Goal: Navigation & Orientation: Find specific page/section

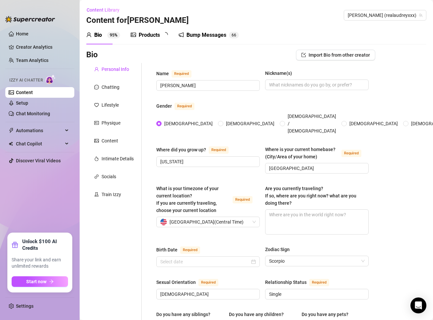
type input "[DATE]"
click at [142, 33] on div "Products" at bounding box center [149, 35] width 21 height 8
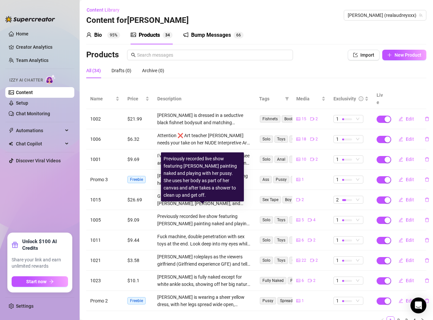
click at [186, 197] on div "Previously recorded live show featuring Audrey Hollander painting naked and pla…" at bounding box center [202, 177] width 78 height 44
drag, startPoint x: 183, startPoint y: 202, endPoint x: 186, endPoint y: 196, distance: 6.5
click at [186, 197] on div "Previously recorded live show featuring Audrey Hollander painting naked and pla…" at bounding box center [202, 177] width 78 height 44
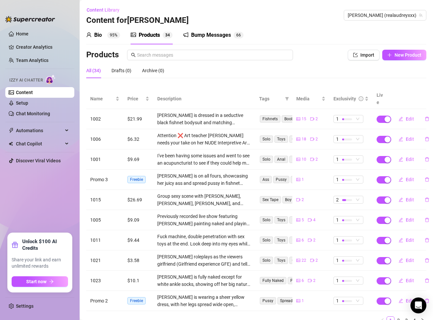
click at [157, 194] on div "Group sexy scene with Vince Karter, Alex Legend, Rob Piper, and Cherry Kiss!! W…" at bounding box center [204, 200] width 94 height 15
click at [186, 35] on icon "notification" at bounding box center [185, 34] width 5 height 5
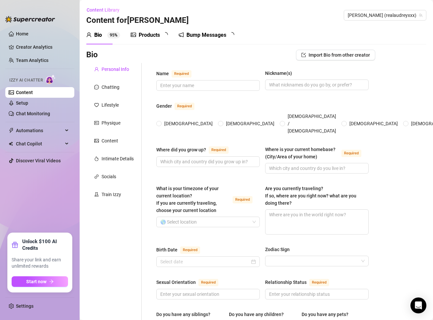
type input "[PERSON_NAME]"
type input "[US_STATE]"
type input "[GEOGRAPHIC_DATA]"
type input "[DEMOGRAPHIC_DATA]"
type input "Single"
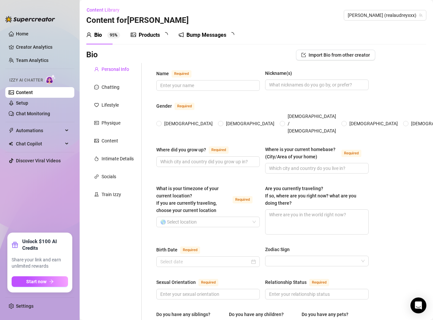
type input "0"
type input "No Children"
type input "No"
type input "Porn Star"
type input "I have a degree in English"
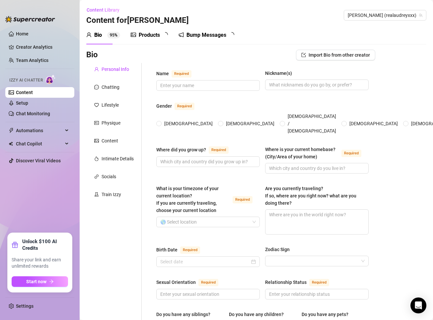
type input "Spirtual"
type input "Free love is the best love."
type textarea "I would love to buy some acreage and build a tiny home community with friends a…"
type textarea "One day, I was trying to take the perfect self-timer shot for a themed content …"
type textarea "I'm a huge foodie. I love to try new types of foods or dishes prepared in a way…"
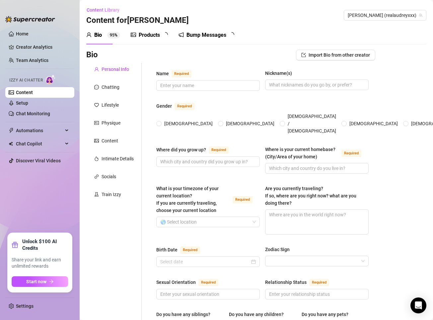
type textarea "I'm all about positivity and self love. I think it's important to put out only …"
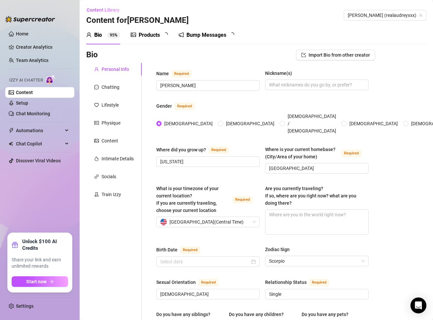
radio input "true"
type input "[DATE]"
click at [16, 32] on link "Home" at bounding box center [22, 33] width 13 height 5
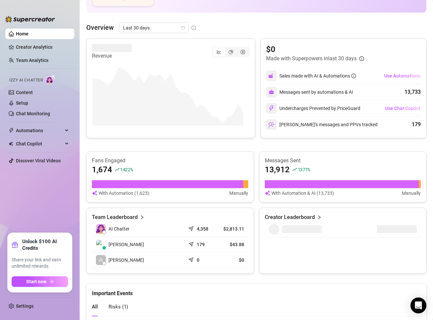
scroll to position [26, 0]
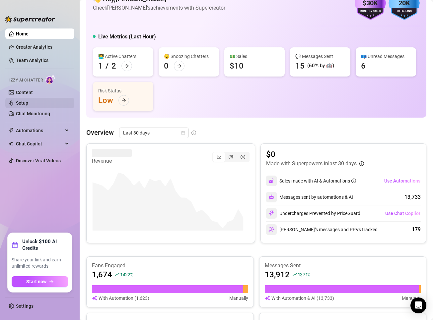
click at [28, 100] on link "Setup" at bounding box center [22, 102] width 12 height 5
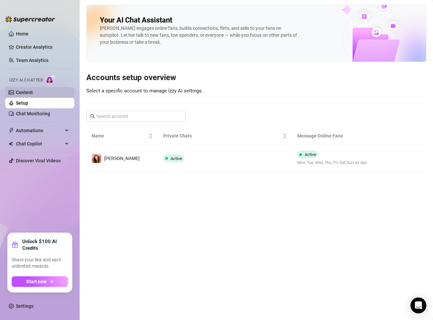
click at [33, 92] on link "Content" at bounding box center [24, 92] width 17 height 5
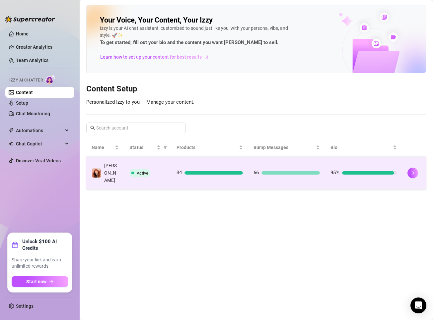
click at [303, 163] on td "66" at bounding box center [286, 173] width 77 height 33
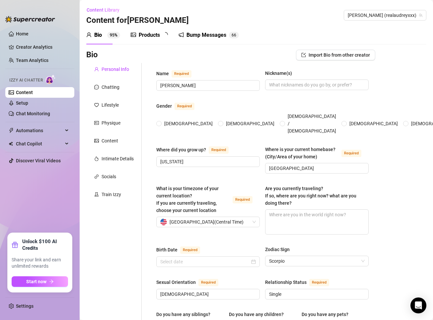
radio input "true"
type input "[DATE]"
click at [210, 34] on div "Bump Messages" at bounding box center [211, 35] width 40 height 8
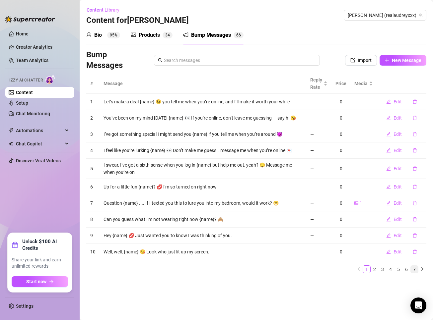
click at [414, 266] on link "7" at bounding box center [413, 269] width 7 height 7
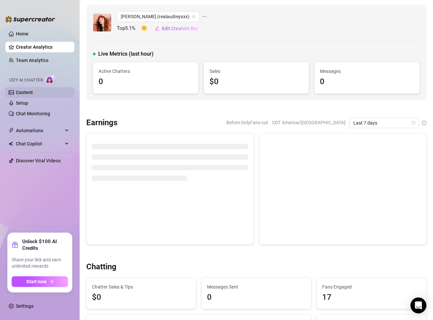
click at [33, 93] on link "Content" at bounding box center [24, 92] width 17 height 5
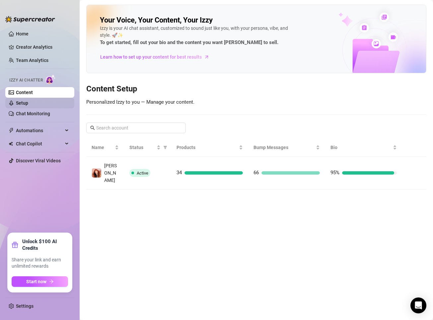
click at [28, 103] on link "Setup" at bounding box center [22, 102] width 12 height 5
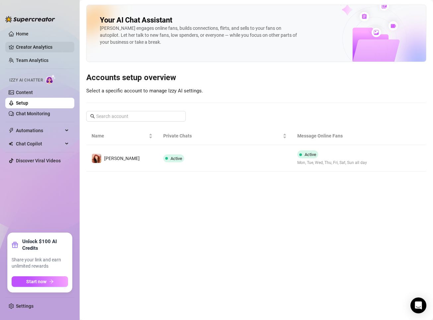
click at [28, 45] on link "Creator Analytics" at bounding box center [42, 47] width 53 height 11
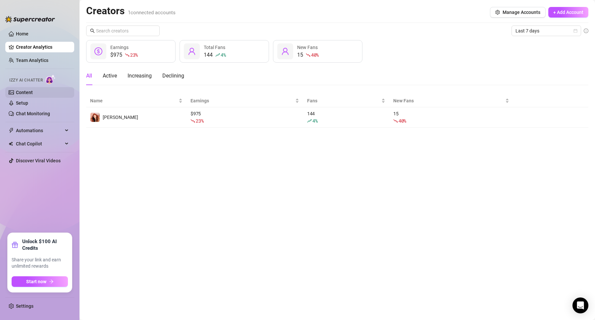
click at [29, 94] on link "Content" at bounding box center [24, 92] width 17 height 5
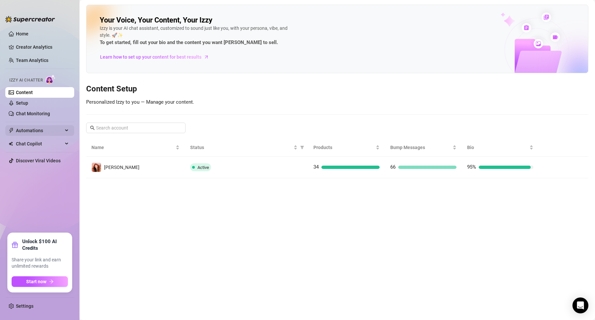
click at [41, 134] on span "Automations" at bounding box center [39, 130] width 47 height 11
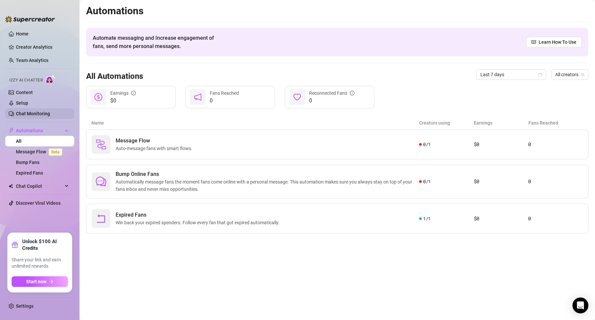
click at [25, 113] on link "Chat Monitoring" at bounding box center [33, 113] width 34 height 5
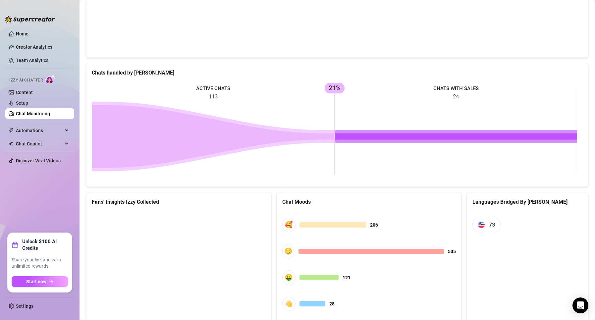
scroll to position [248, 0]
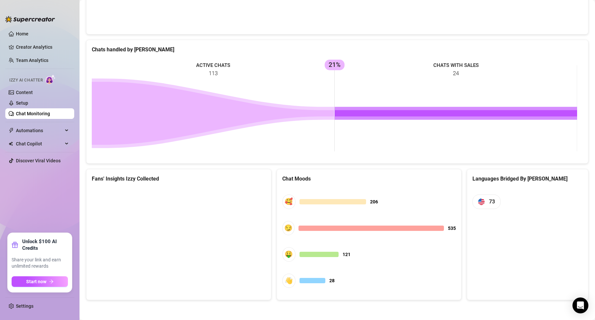
click at [230, 214] on canvas at bounding box center [178, 237] width 172 height 99
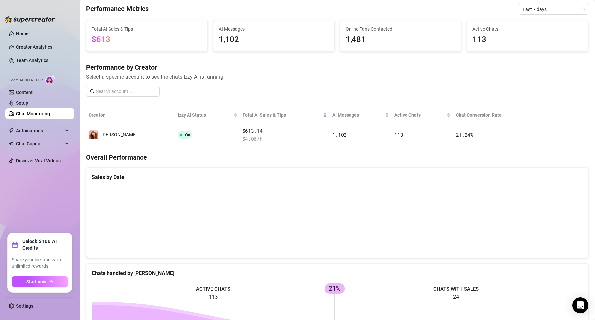
scroll to position [0, 0]
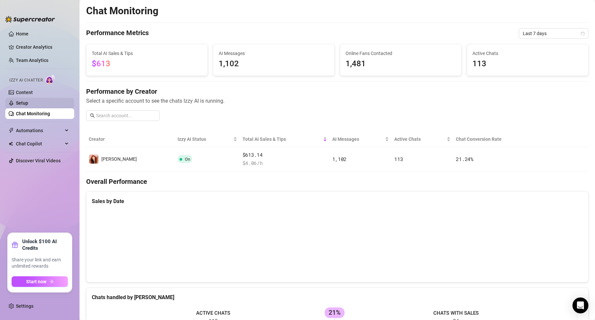
click at [28, 101] on link "Setup" at bounding box center [22, 102] width 12 height 5
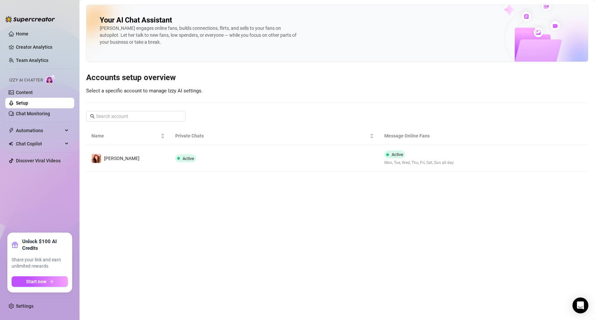
click at [22, 26] on div at bounding box center [30, 16] width 50 height 20
drag, startPoint x: 21, startPoint y: 32, endPoint x: 3, endPoint y: 27, distance: 19.1
click at [21, 32] on link "Home" at bounding box center [22, 33] width 13 height 5
